Goal: Navigation & Orientation: Understand site structure

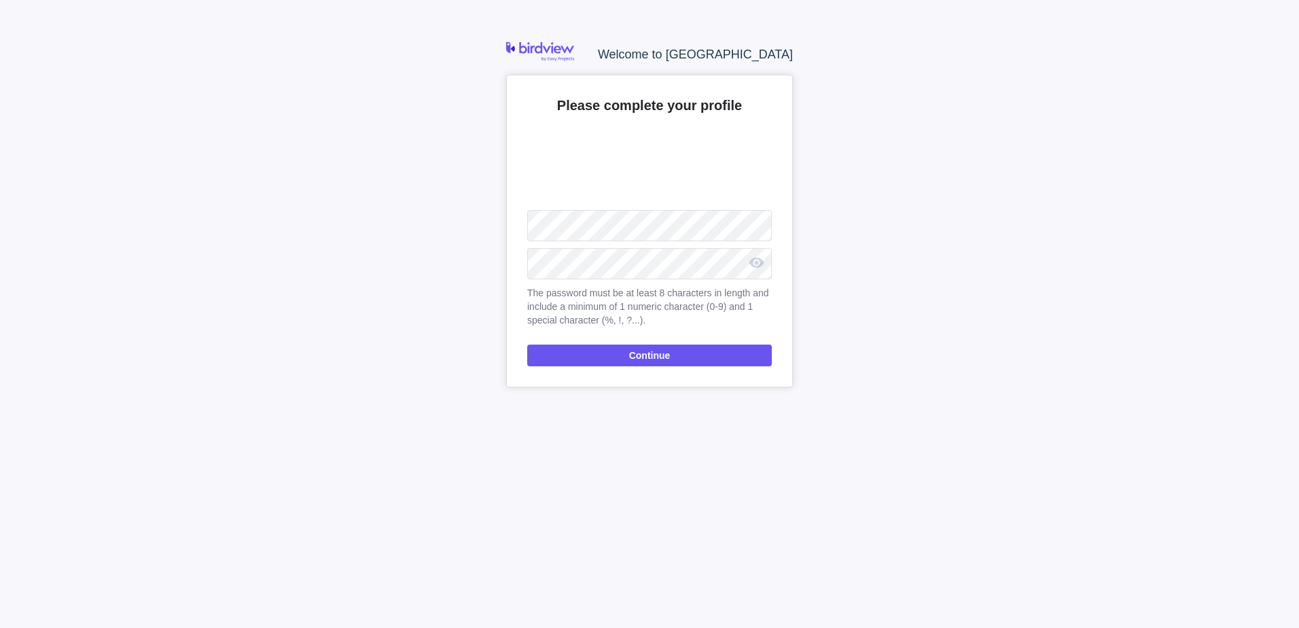
click at [634, 354] on span "Continue" at bounding box center [649, 355] width 41 height 16
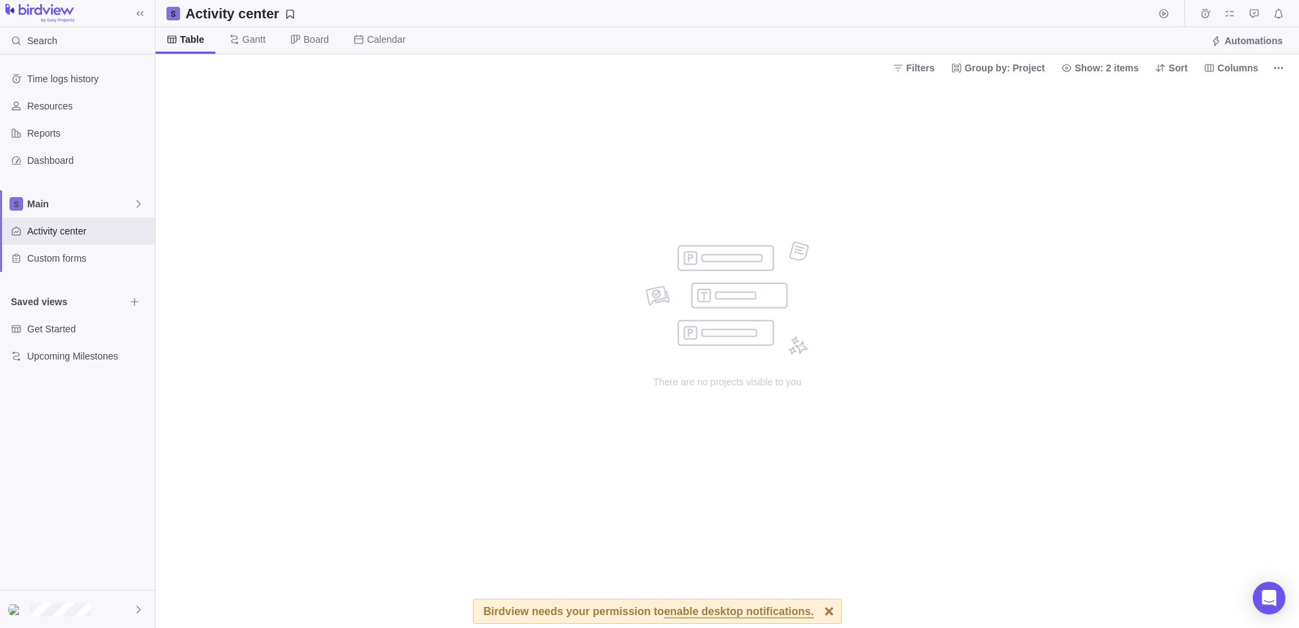
click at [249, 38] on span "Gantt" at bounding box center [254, 40] width 23 height 14
click at [304, 37] on span "Board" at bounding box center [316, 40] width 25 height 14
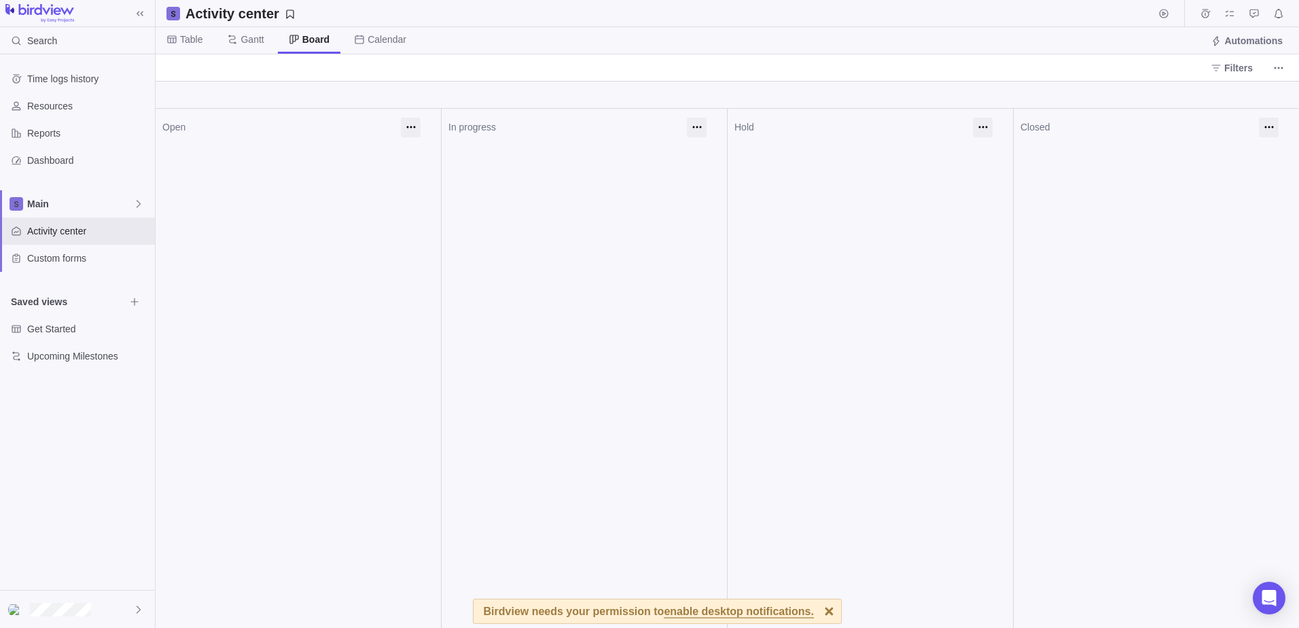
drag, startPoint x: 351, startPoint y: 28, endPoint x: 686, endPoint y: 13, distance: 335.3
click at [351, 30] on span "Calendar" at bounding box center [380, 40] width 74 height 27
